Goal: Task Accomplishment & Management: Use online tool/utility

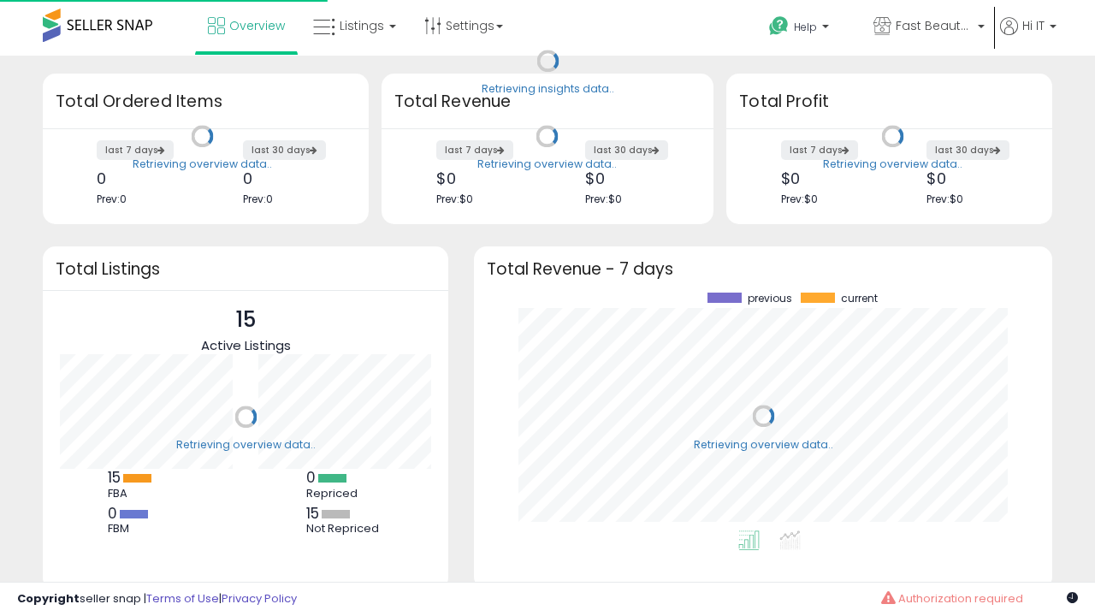
scroll to position [238, 544]
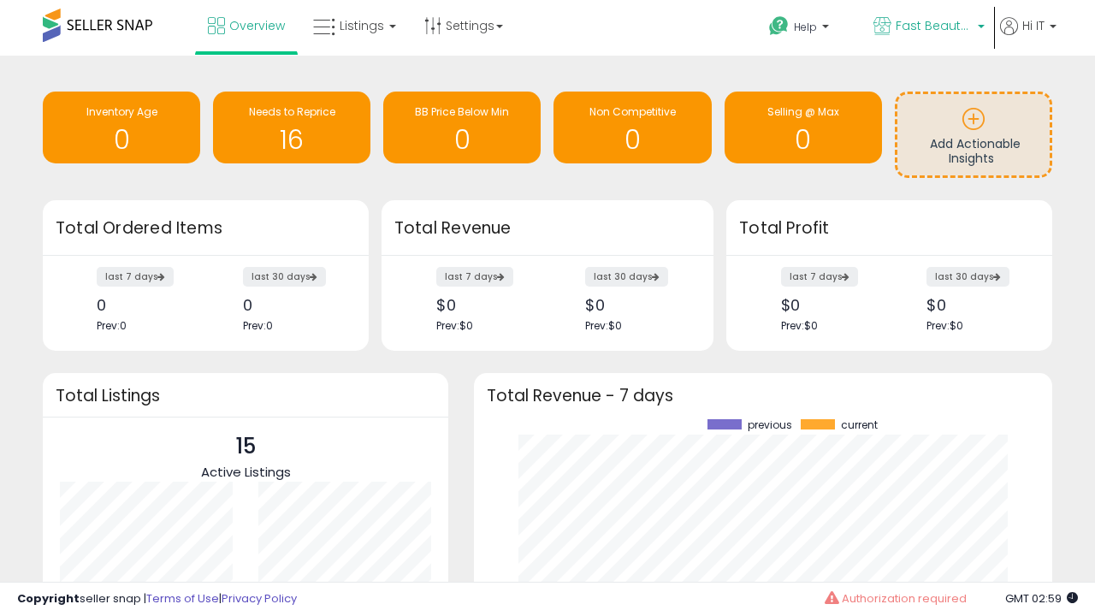
click at [927, 27] on span "Fast Beauty ([GEOGRAPHIC_DATA])" at bounding box center [934, 25] width 77 height 17
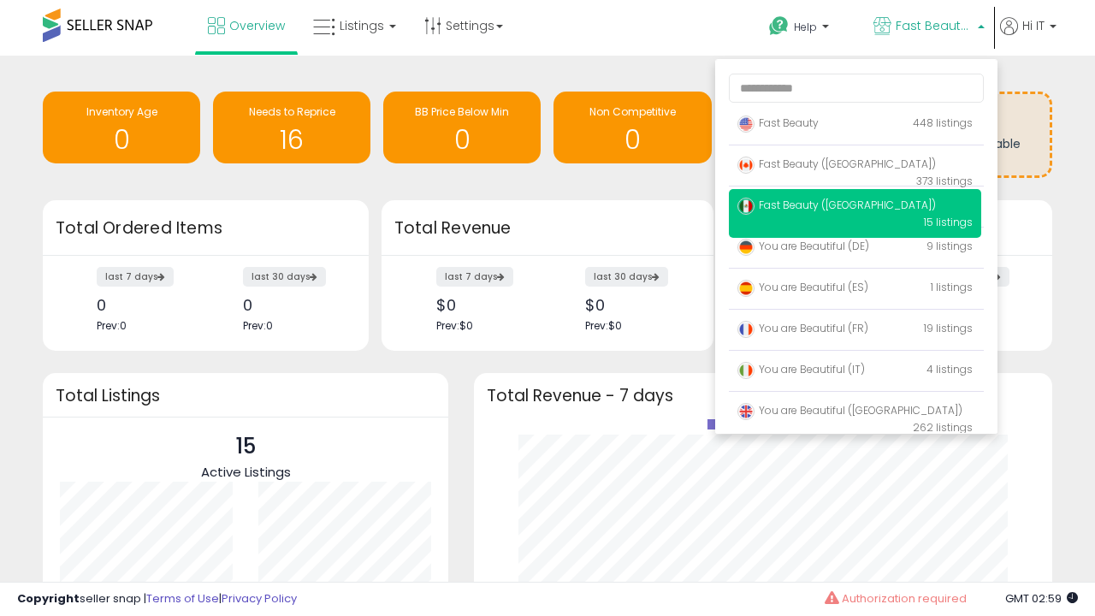
click at [855, 413] on span "You are Beautiful ([GEOGRAPHIC_DATA])" at bounding box center [849, 410] width 225 height 15
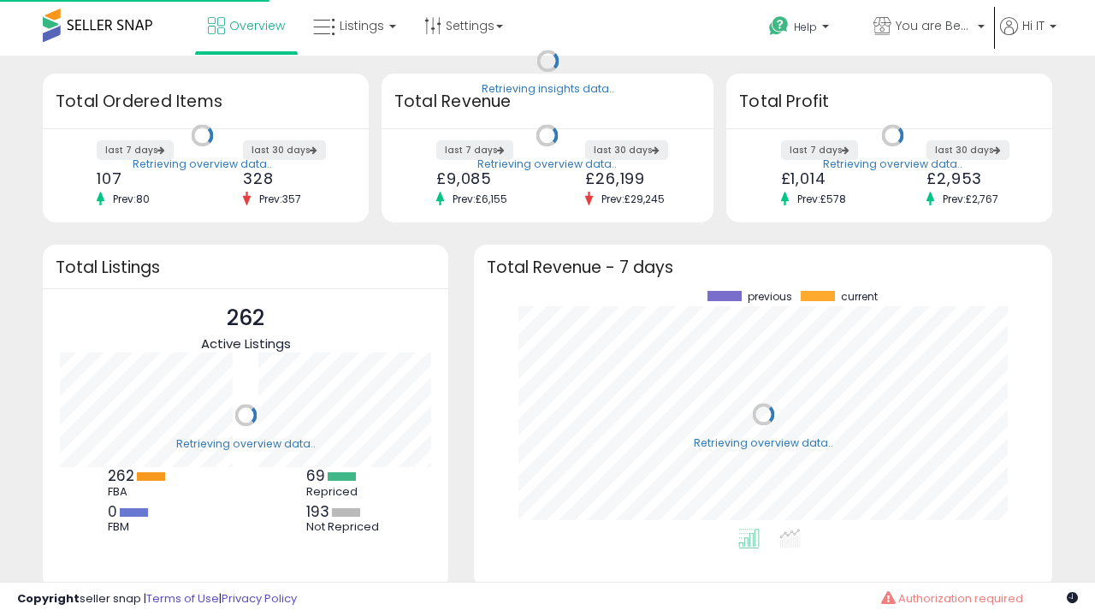
scroll to position [238, 544]
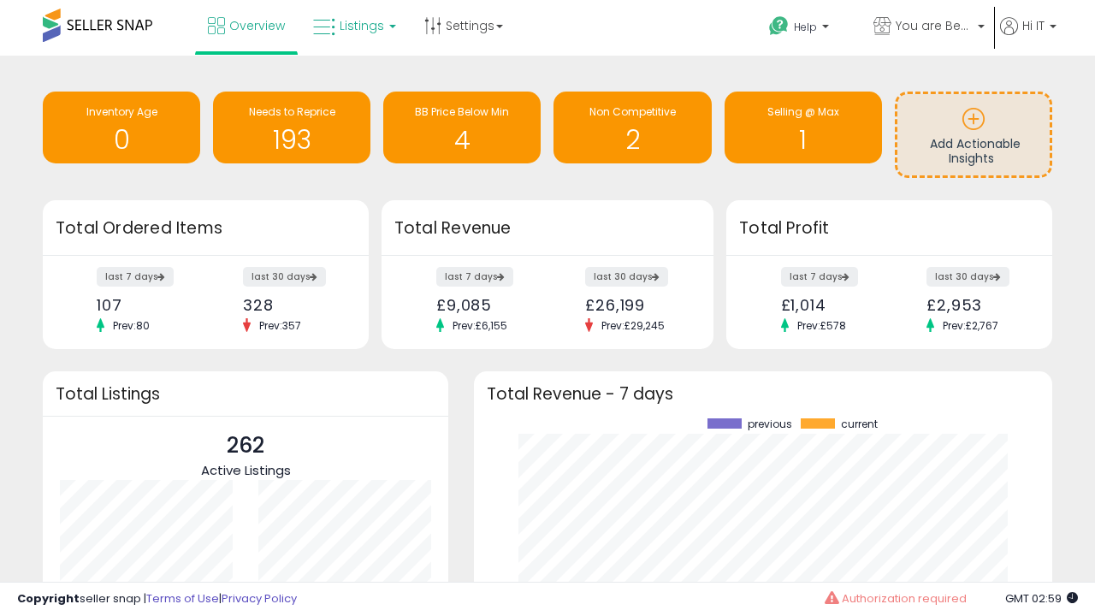
click at [352, 26] on span "Listings" at bounding box center [362, 25] width 44 height 17
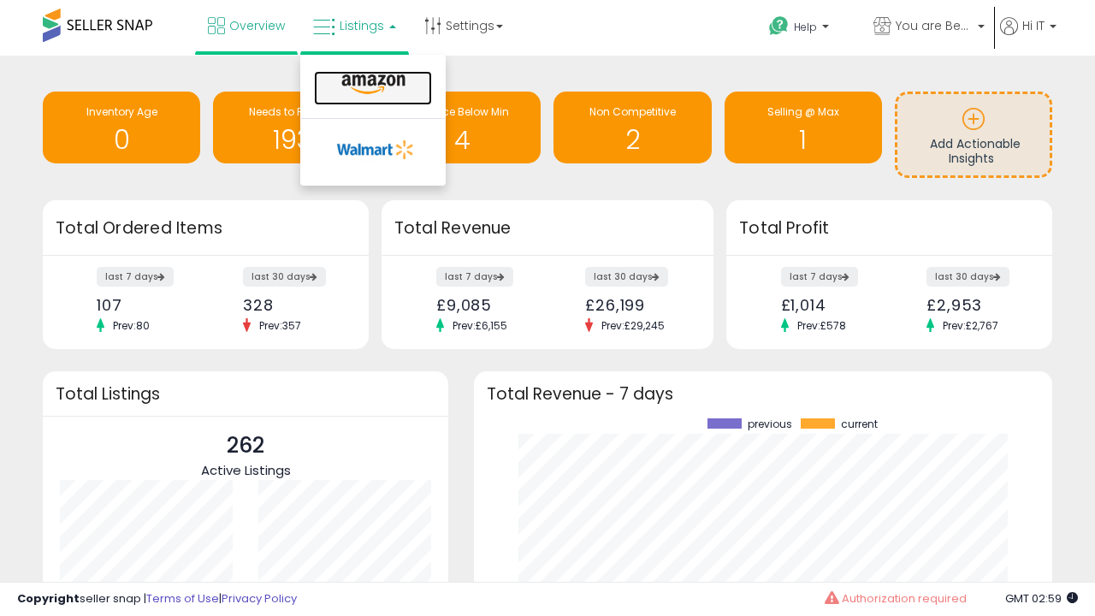
click at [371, 85] on icon at bounding box center [373, 85] width 74 height 22
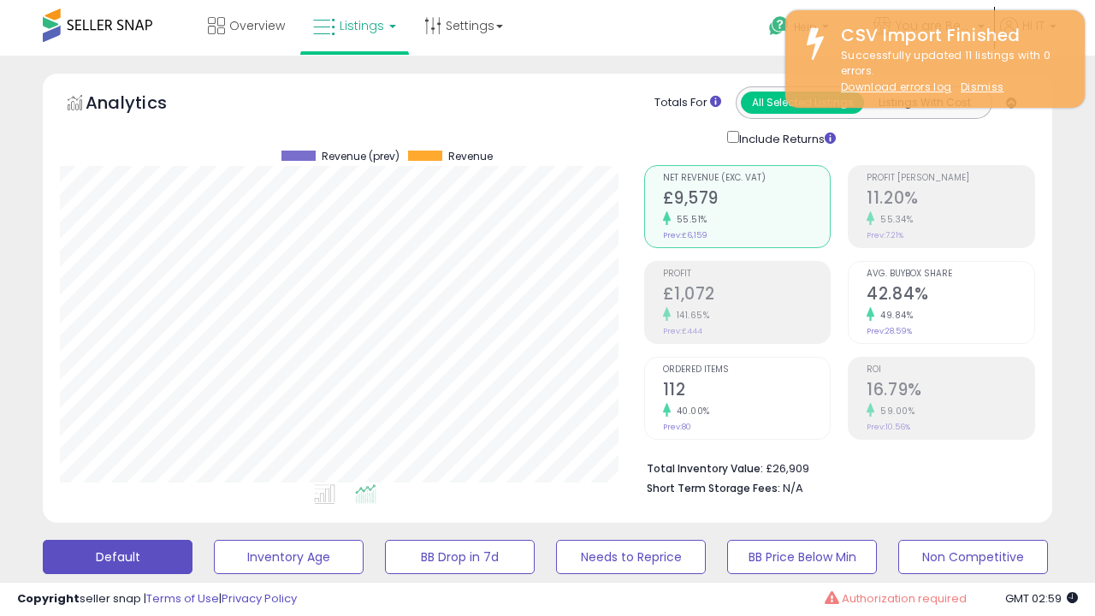
scroll to position [351, 583]
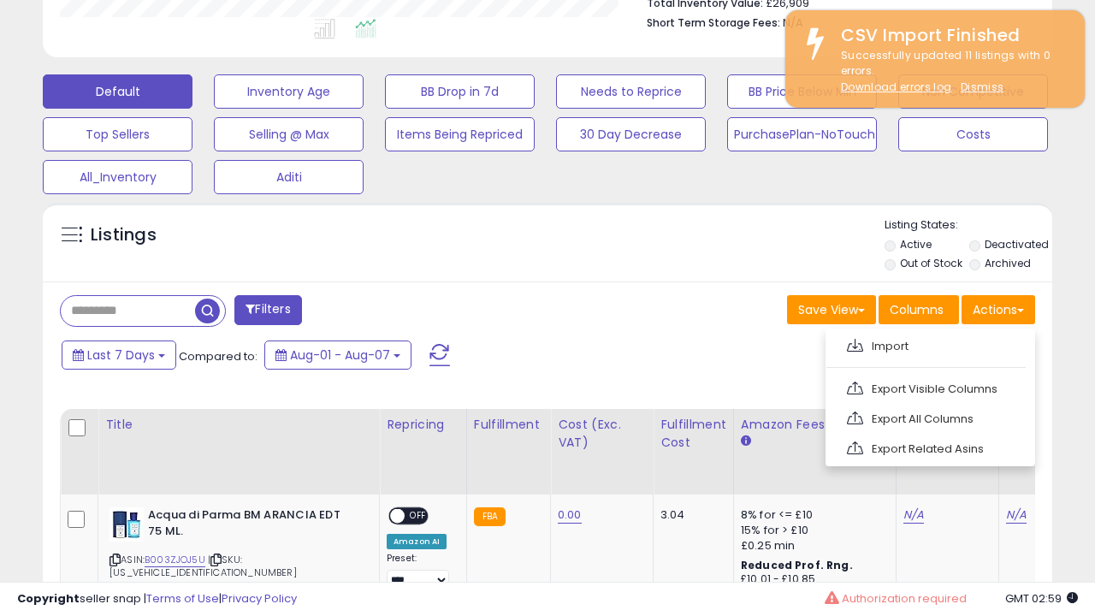
click at [855, 343] on span at bounding box center [855, 345] width 16 height 13
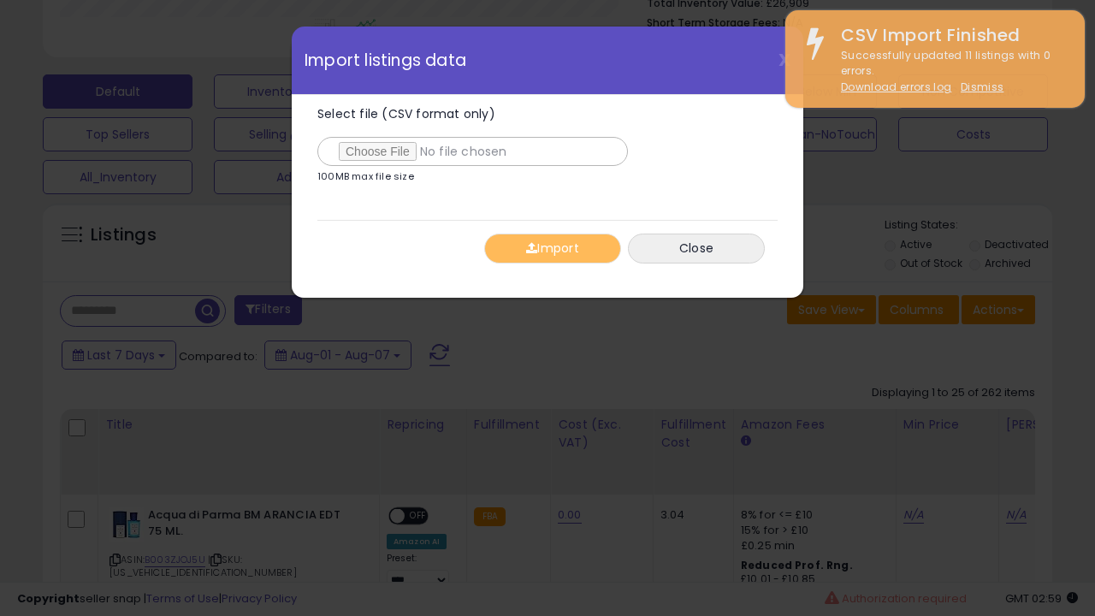
type input "**********"
click at [552, 248] on button "Import" at bounding box center [552, 249] width 137 height 30
